Goal: Transaction & Acquisition: Book appointment/travel/reservation

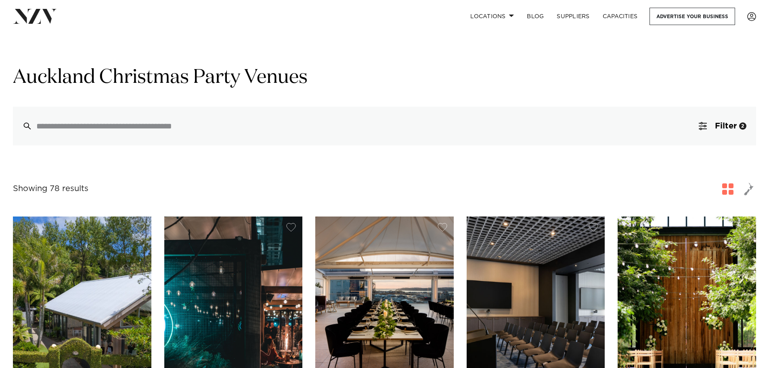
click at [390, 94] on div "Auckland Christmas Party Venues Filter 2 Filters Search Type Venue Supplier See…" at bounding box center [384, 105] width 743 height 80
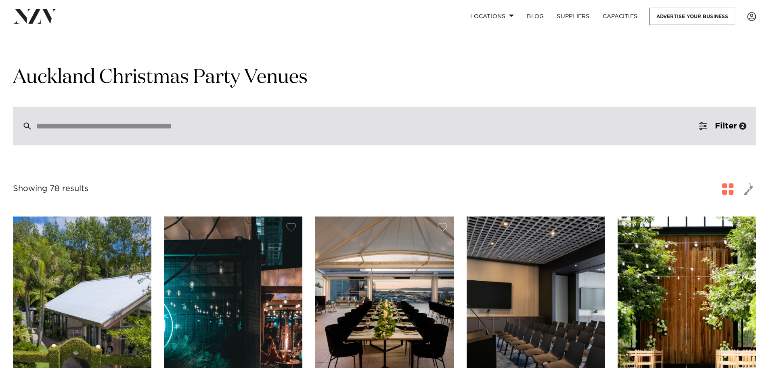
click at [241, 120] on div at bounding box center [384, 126] width 743 height 39
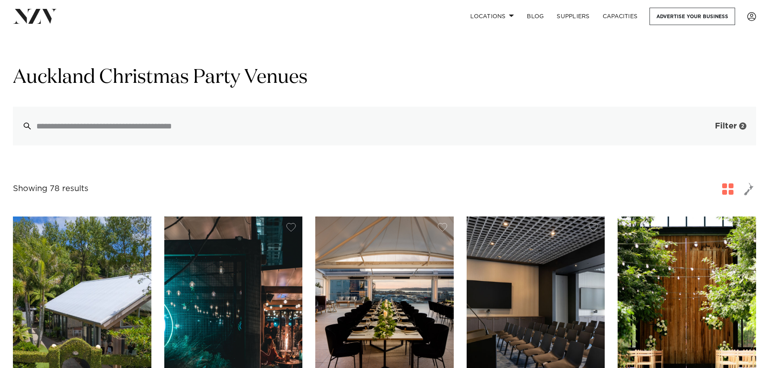
click at [732, 124] on span "Filter" at bounding box center [726, 126] width 22 height 8
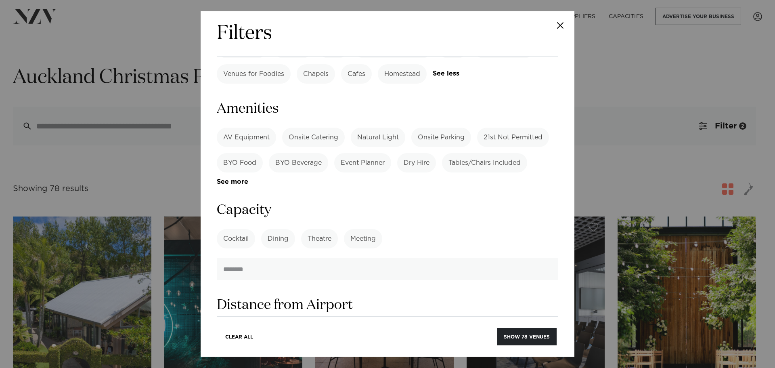
scroll to position [740, 0]
click at [270, 231] on label "Dining" at bounding box center [278, 240] width 34 height 19
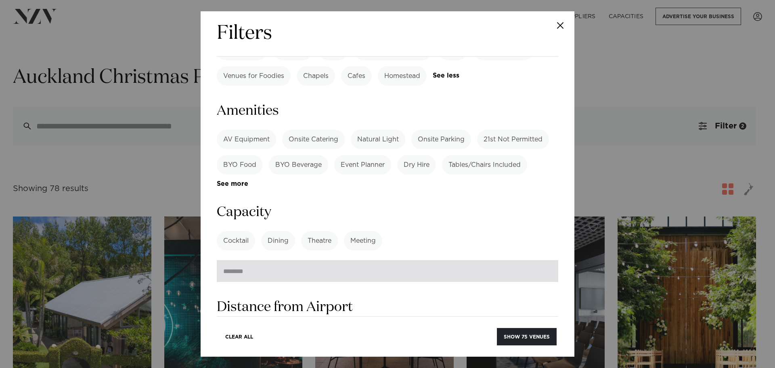
click at [281, 260] on input "number" at bounding box center [388, 271] width 342 height 22
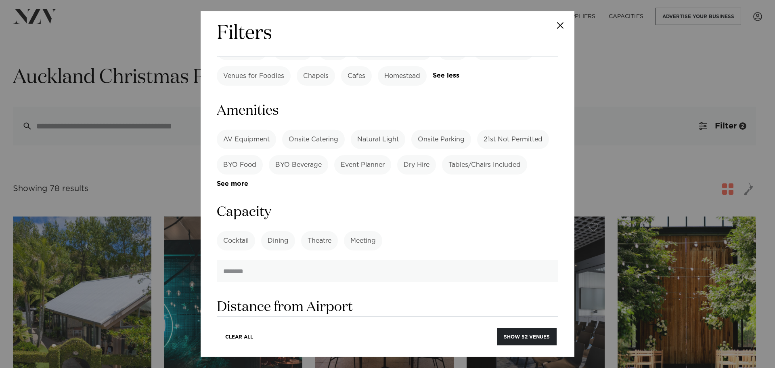
type input "***"
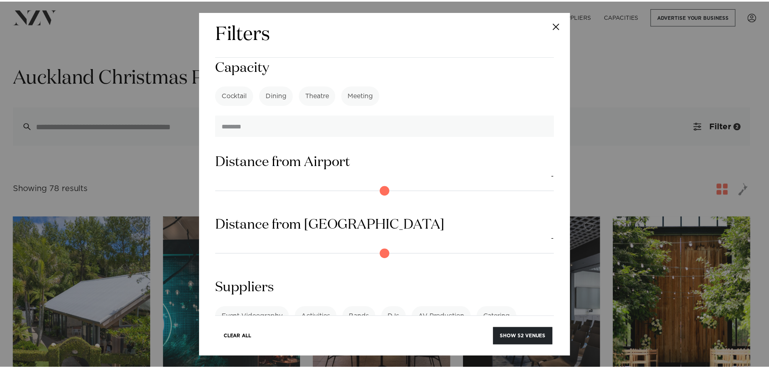
scroll to position [887, 0]
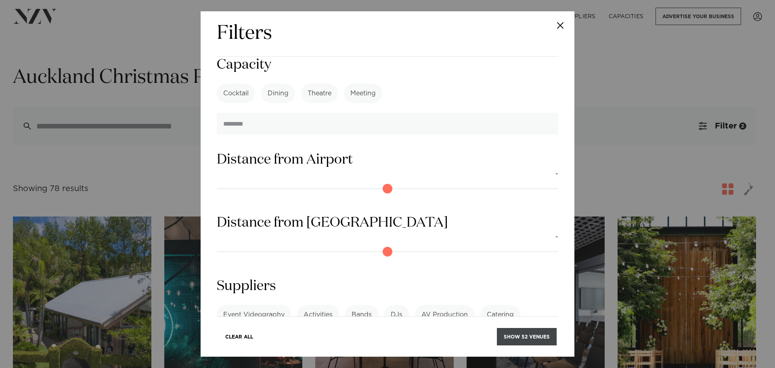
click at [533, 337] on button "Show 52 venues" at bounding box center [527, 336] width 60 height 17
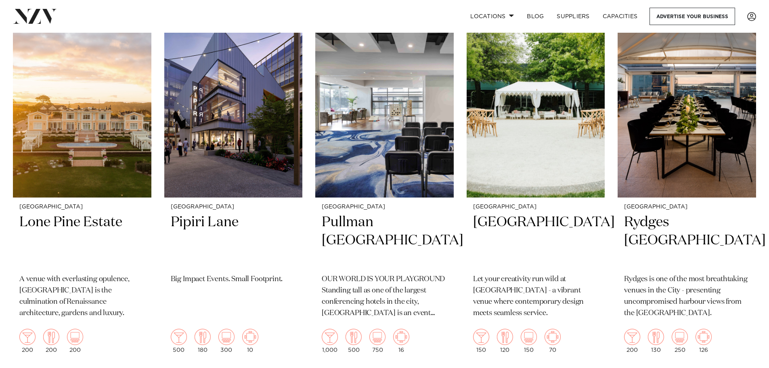
scroll to position [210, 0]
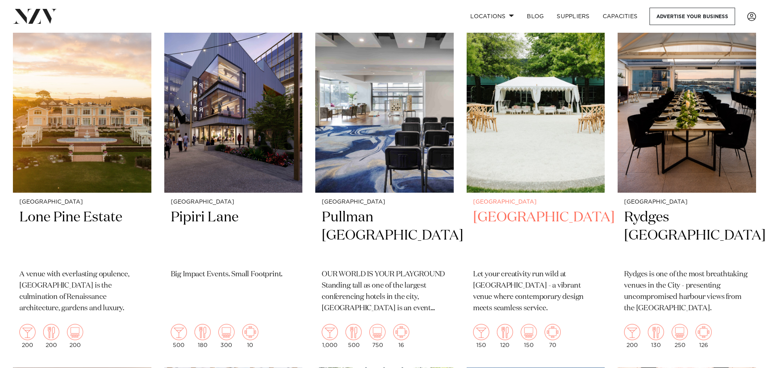
click at [494, 228] on h2 "Naumi Auckland Airport" at bounding box center [536, 235] width 126 height 55
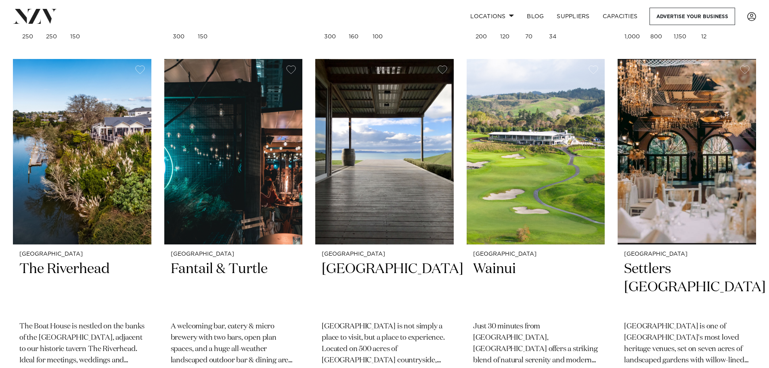
scroll to position [943, 0]
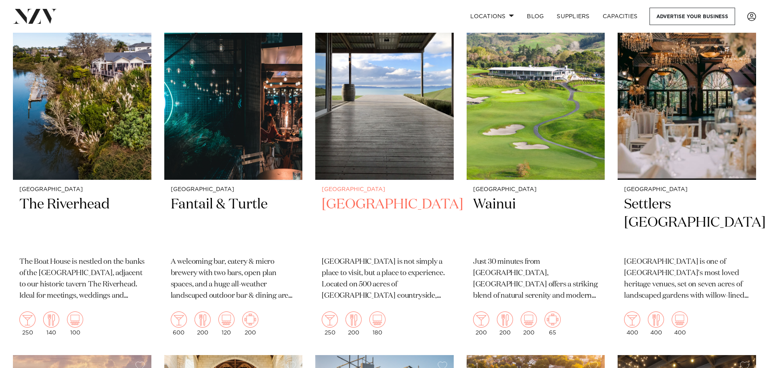
click at [345, 205] on h2 "Kauri Bay" at bounding box center [385, 222] width 126 height 55
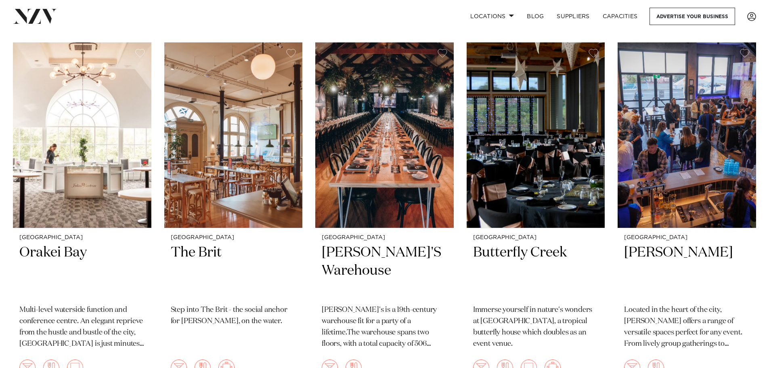
scroll to position [3448, 0]
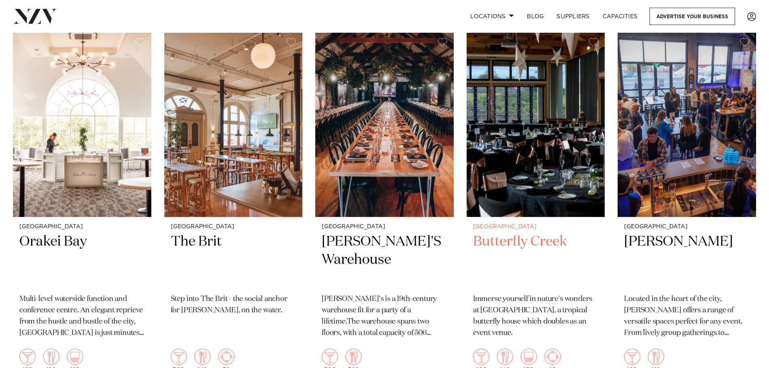
click at [532, 233] on h2 "Butterfly Creek" at bounding box center [536, 260] width 126 height 55
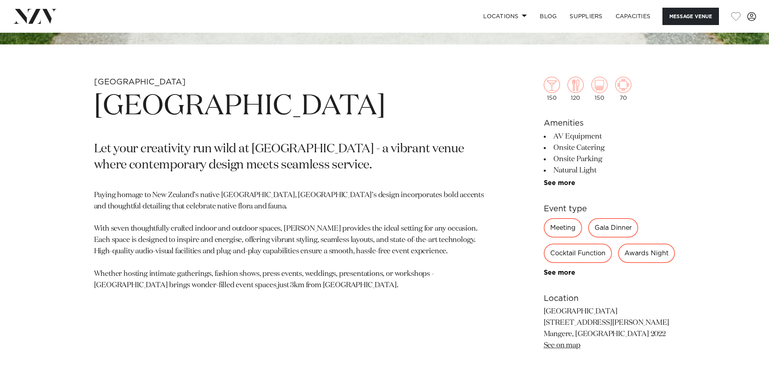
scroll to position [344, 0]
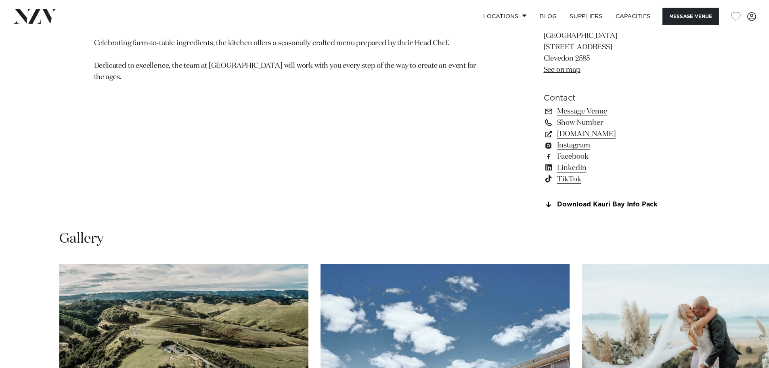
scroll to position [643, 0]
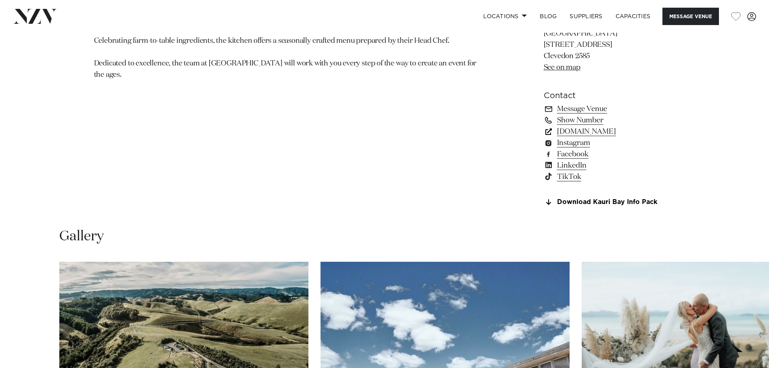
click at [577, 130] on link "kauribay.co.nz" at bounding box center [610, 131] width 132 height 11
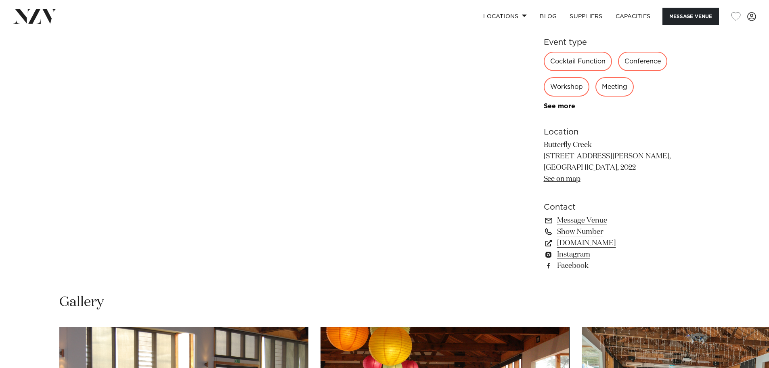
scroll to position [554, 0]
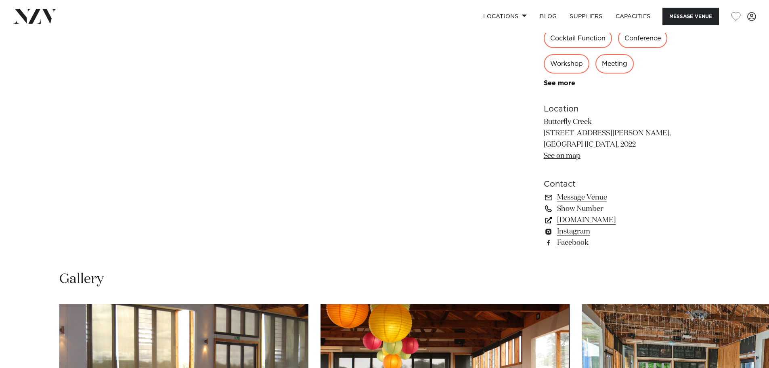
click at [569, 221] on link "[DOMAIN_NAME]" at bounding box center [610, 219] width 132 height 11
